Goal: Information Seeking & Learning: Learn about a topic

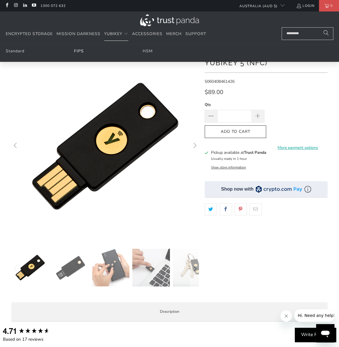
click at [78, 51] on link "FIPS" at bounding box center [79, 50] width 10 height 5
click at [144, 51] on link "HSM" at bounding box center [147, 50] width 10 height 5
click at [8, 52] on link "Standard" at bounding box center [15, 50] width 19 height 5
click at [17, 52] on link "Standard" at bounding box center [15, 50] width 19 height 5
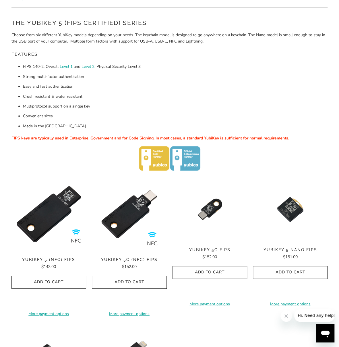
scroll to position [57, 0]
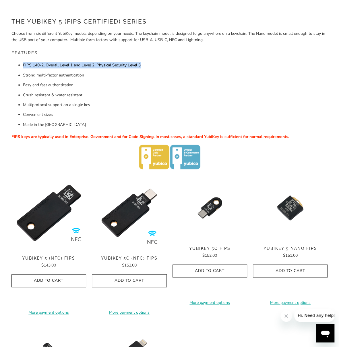
drag, startPoint x: 157, startPoint y: 63, endPoint x: 18, endPoint y: 63, distance: 138.4
click at [23, 63] on li "FIPS 140-2, Overall Level 1 and Level 2 , Physical Security Level 3" at bounding box center [175, 65] width 305 height 6
copy li "FIPS 140-2, Overall Level 1 and Level 2 , Physical Security Level 3"
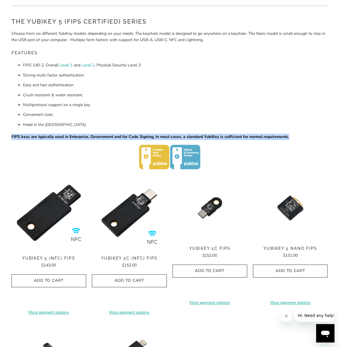
drag, startPoint x: 301, startPoint y: 139, endPoint x: 6, endPoint y: 138, distance: 294.6
click at [6, 138] on div "Home / YubiKey for Government The YubiKey 5 (FIPS Certified) Series Choose from…" at bounding box center [169, 224] width 339 height 476
copy span "FIPS keys are typically used in Enterprise, Government and for Code Signing. In…"
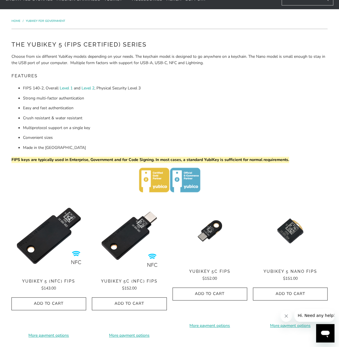
scroll to position [0, 0]
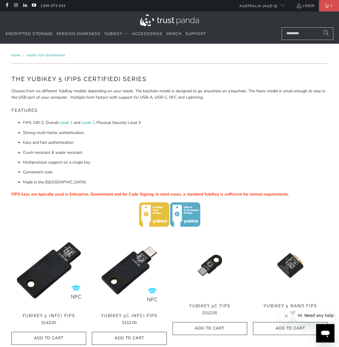
click at [134, 134] on li "Strong multi-factor authentication" at bounding box center [175, 133] width 305 height 6
click at [146, 51] on link "HSM" at bounding box center [147, 50] width 10 height 5
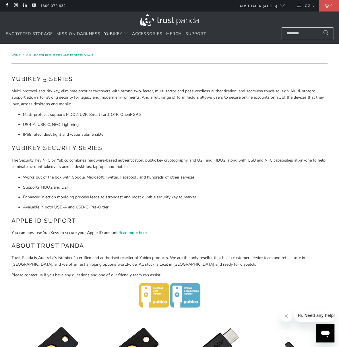
drag, startPoint x: 162, startPoint y: 73, endPoint x: 180, endPoint y: 52, distance: 27.7
click at [164, 73] on div "YubiKey 5 Series Multi-protocol security key, eliminate account takeovers with …" at bounding box center [169, 192] width 316 height 246
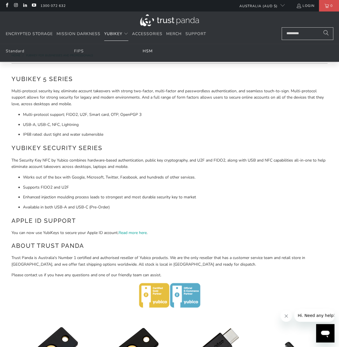
click at [145, 52] on link "HSM" at bounding box center [147, 50] width 10 height 5
click at [80, 51] on link "FIPS" at bounding box center [79, 50] width 10 height 5
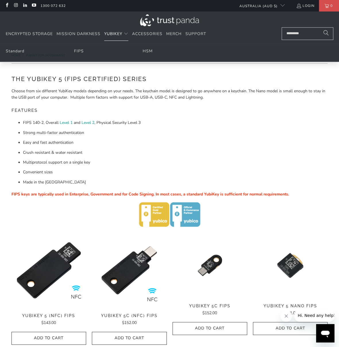
click at [115, 34] on span "YubiKey" at bounding box center [113, 33] width 18 height 5
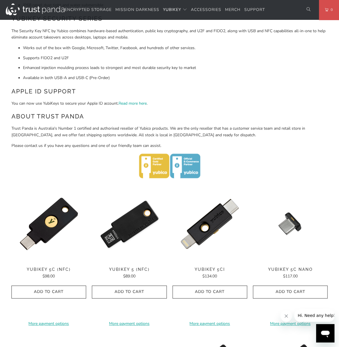
scroll to position [57, 0]
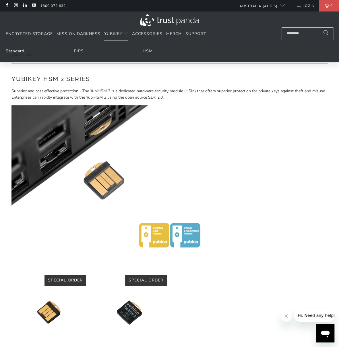
click at [24, 51] on link "Standard" at bounding box center [15, 50] width 19 height 5
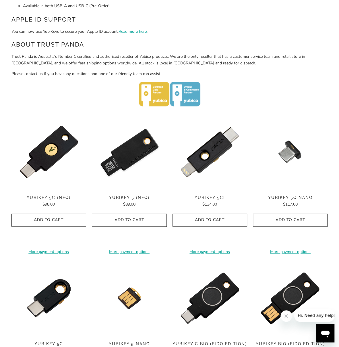
click at [128, 158] on img at bounding box center [129, 151] width 75 height 75
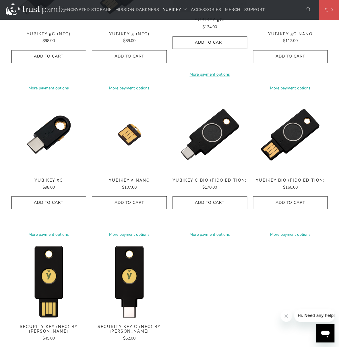
scroll to position [431, 0]
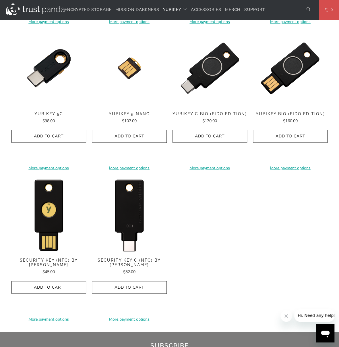
click at [137, 212] on img at bounding box center [129, 214] width 75 height 75
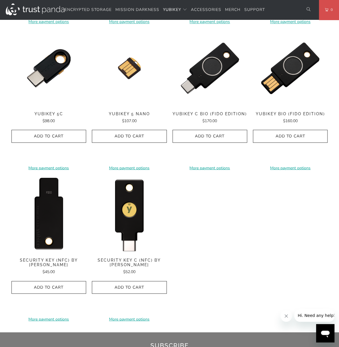
click at [46, 200] on img at bounding box center [48, 214] width 75 height 75
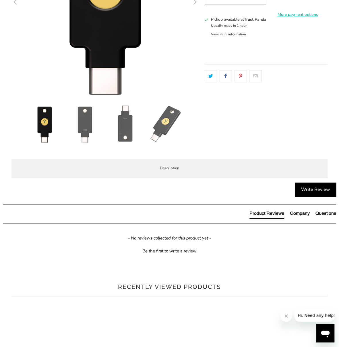
scroll to position [144, 0]
